Goal: Information Seeking & Learning: Learn about a topic

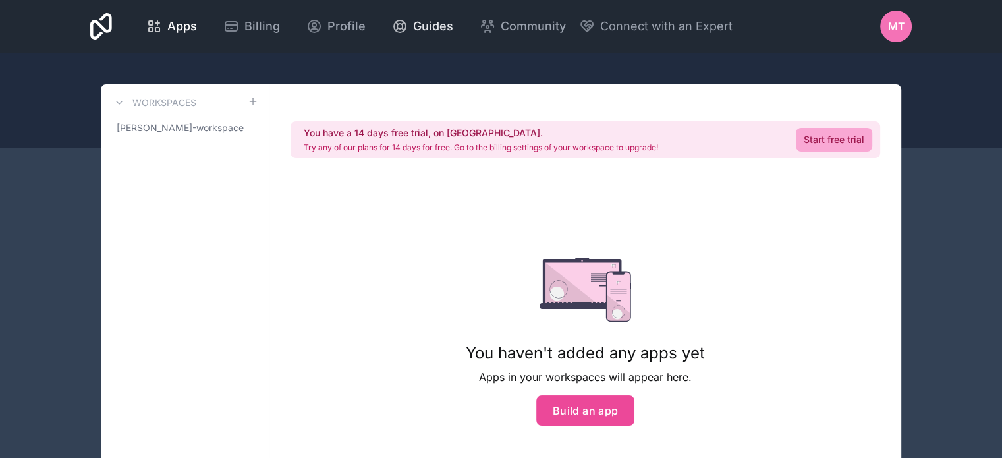
click at [413, 31] on span "Guides" at bounding box center [433, 26] width 40 height 18
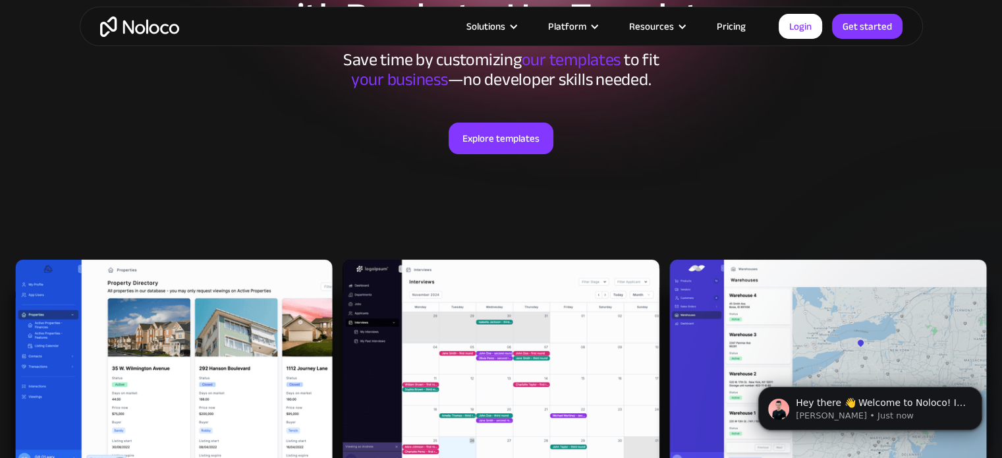
scroll to position [319, 0]
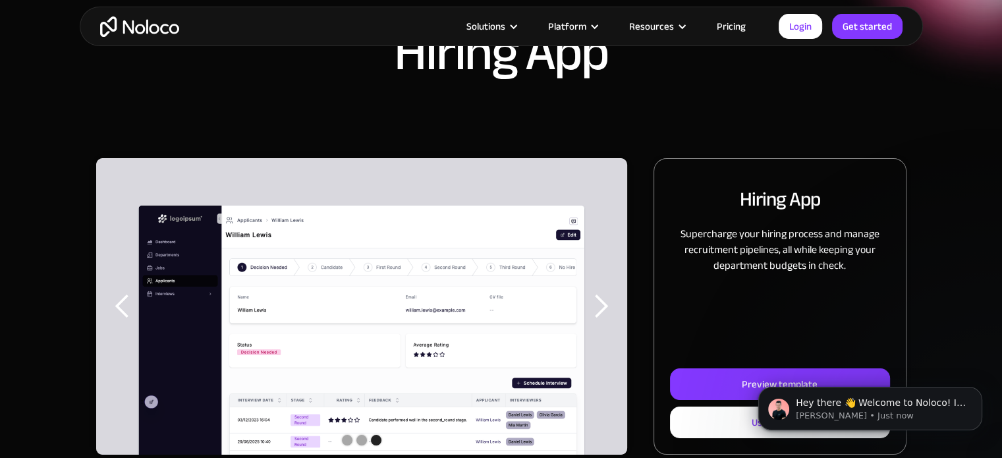
scroll to position [198, 0]
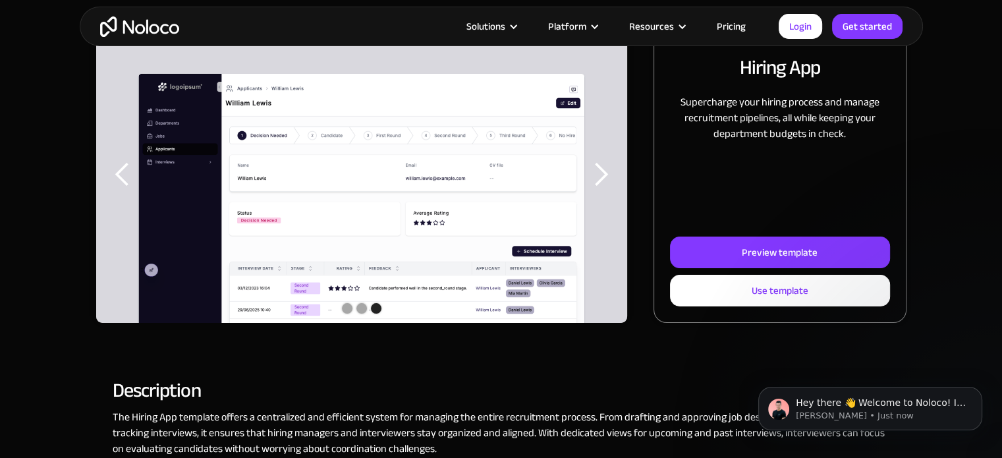
click at [606, 183] on div "next slide" at bounding box center [601, 174] width 26 height 26
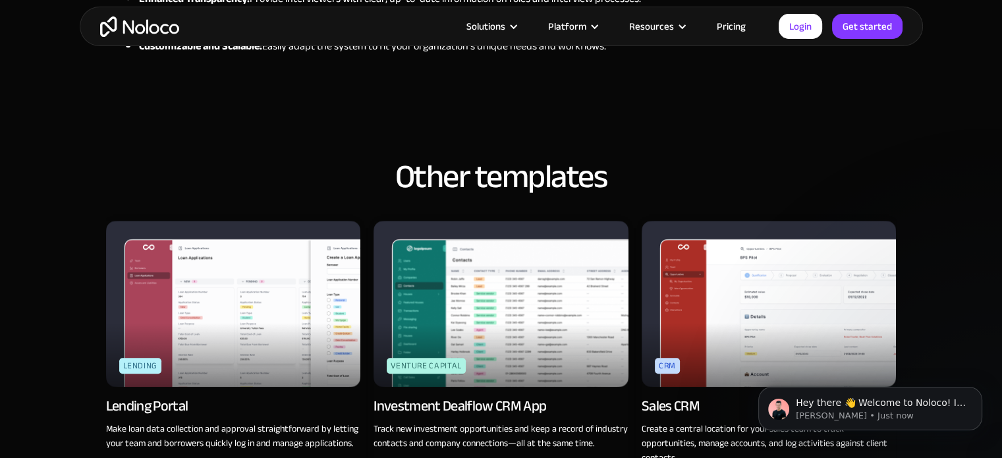
scroll to position [0, 0]
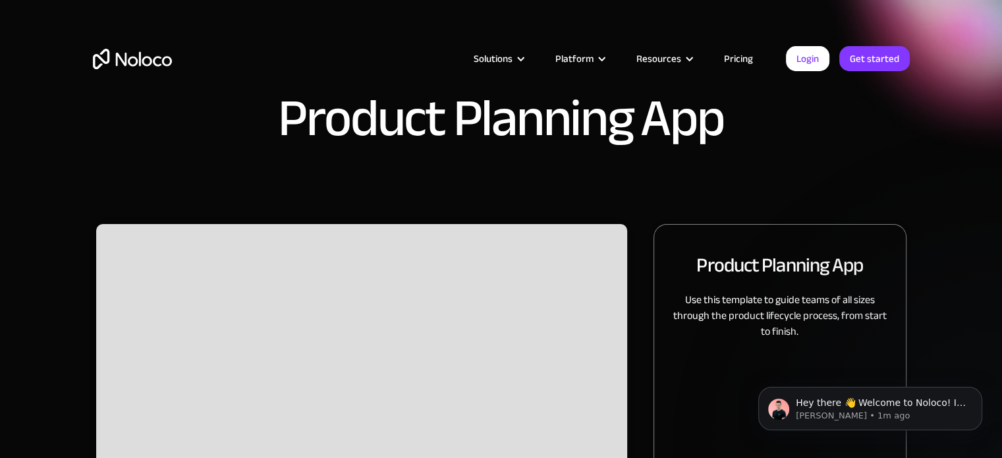
scroll to position [264, 0]
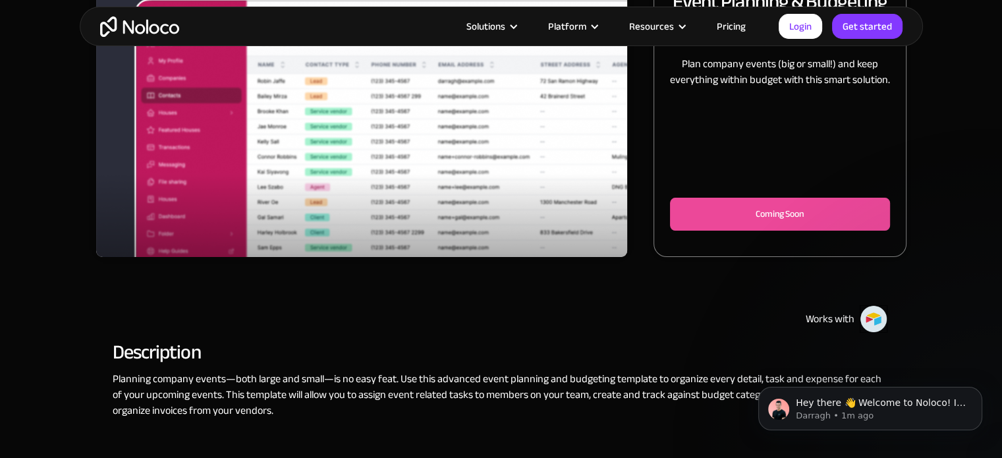
scroll to position [330, 0]
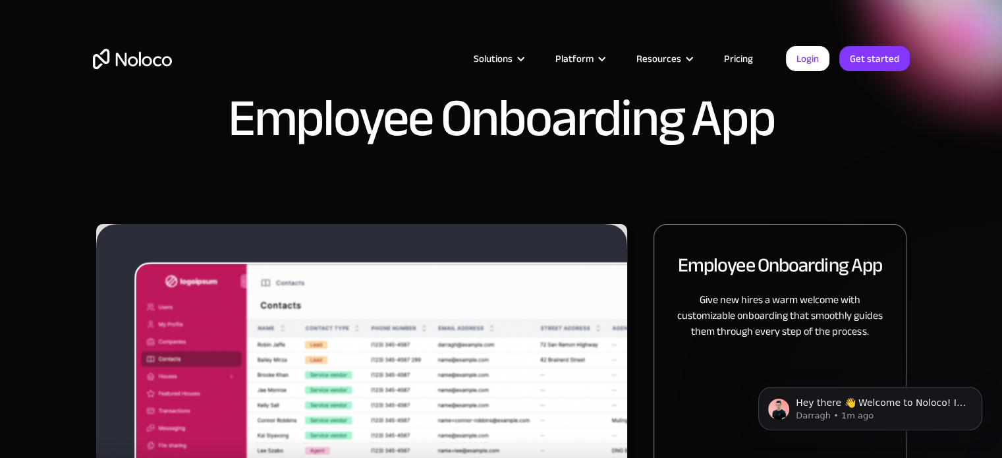
scroll to position [264, 0]
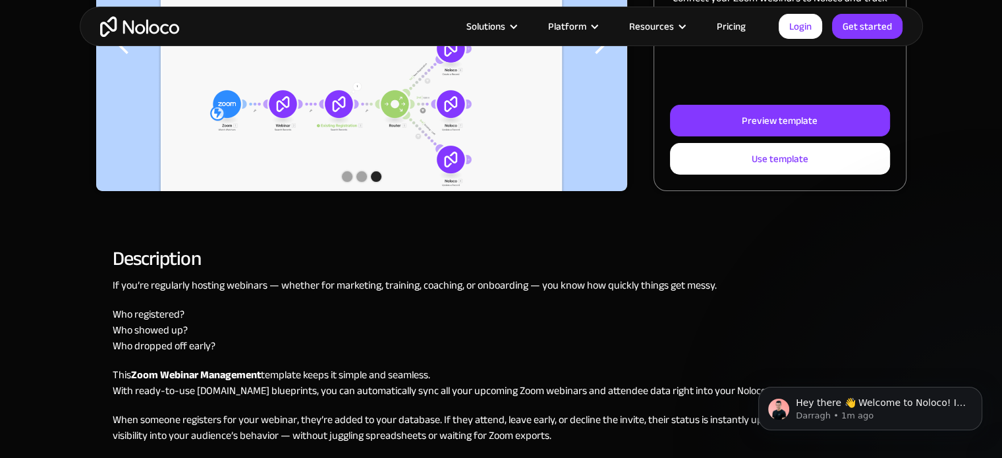
scroll to position [132, 0]
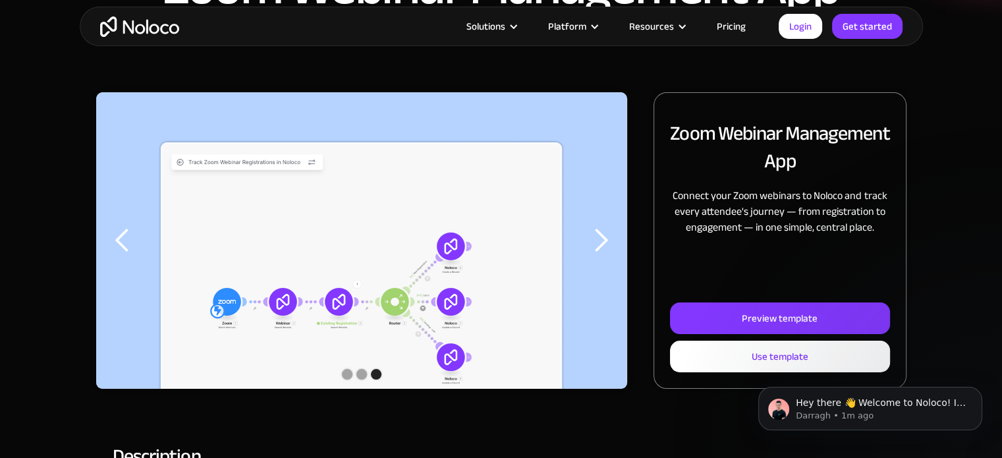
click at [607, 245] on div "next slide" at bounding box center [601, 240] width 26 height 26
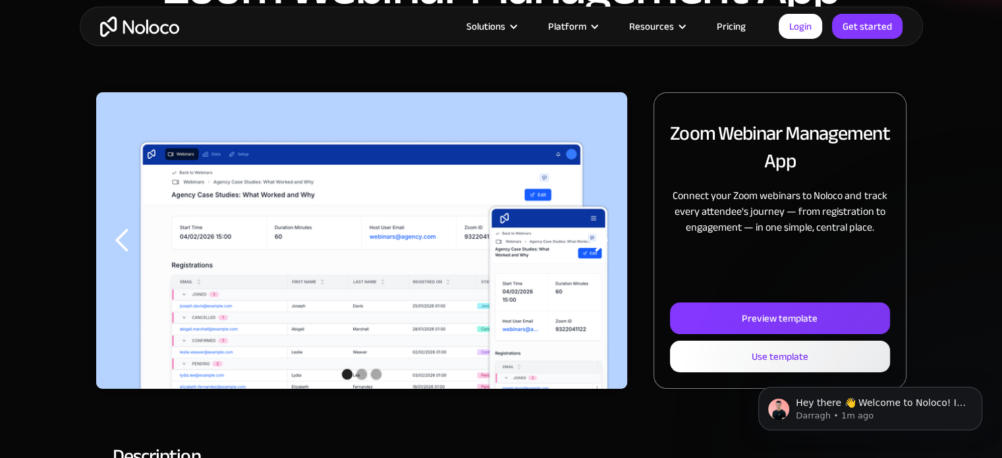
click at [607, 245] on div "next slide" at bounding box center [601, 240] width 26 height 26
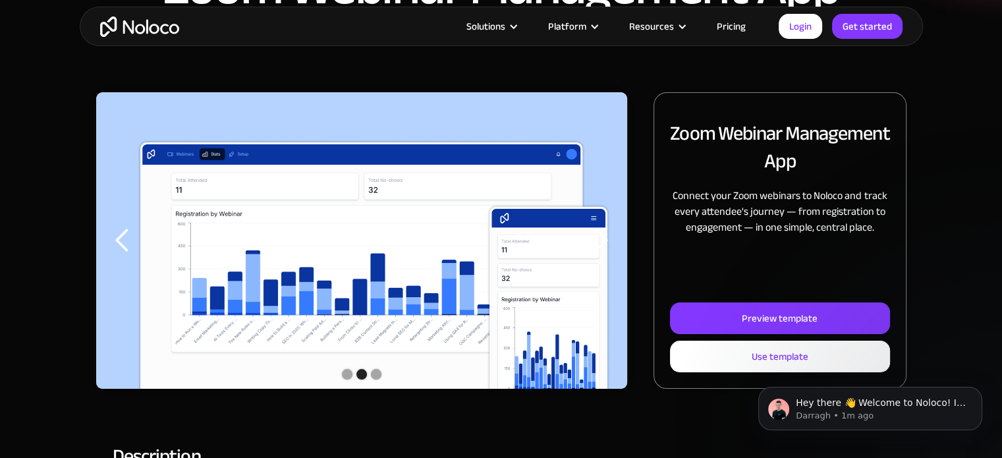
click at [607, 245] on div "next slide" at bounding box center [601, 240] width 26 height 26
